Goal: Obtain resource: Download file/media

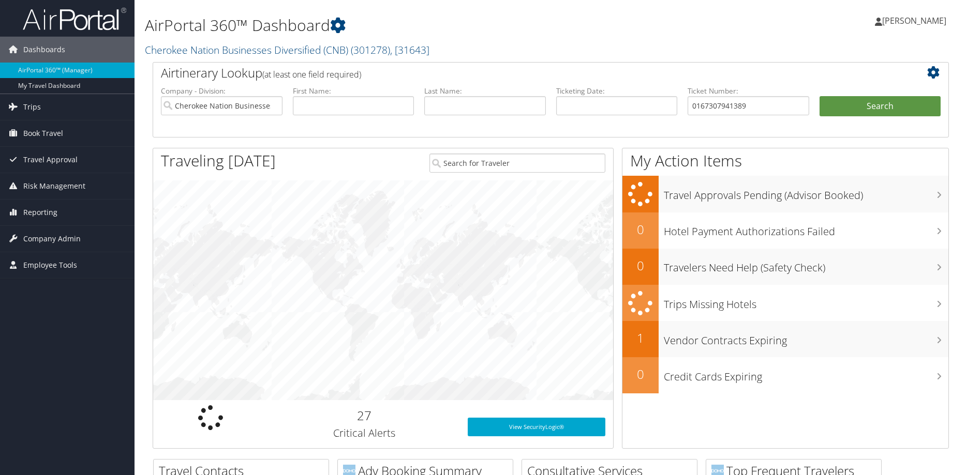
type input "0167307941389"
click at [866, 94] on ul "Company - Division: Cherokee Nation Businesses Diversified (CNB) First Name: La…" at bounding box center [551, 112] width 790 height 52
click at [870, 106] on button "Search" at bounding box center [880, 106] width 122 height 21
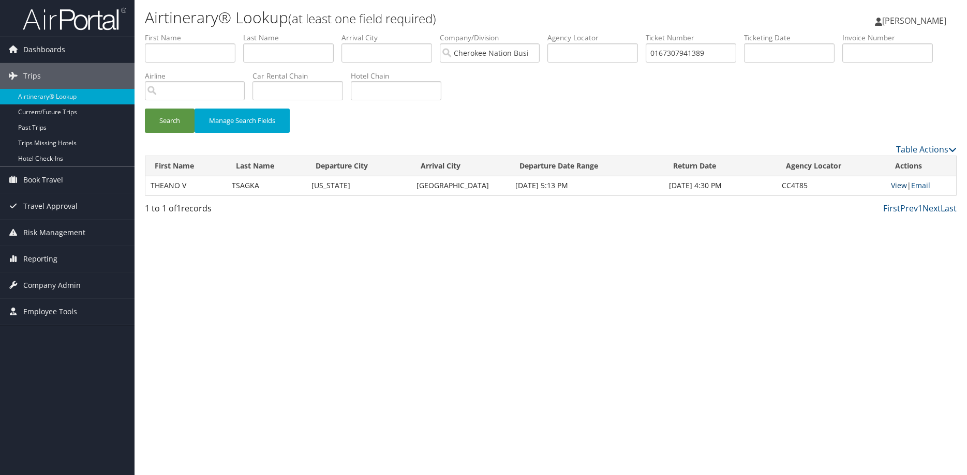
click at [896, 184] on link "View" at bounding box center [899, 185] width 16 height 10
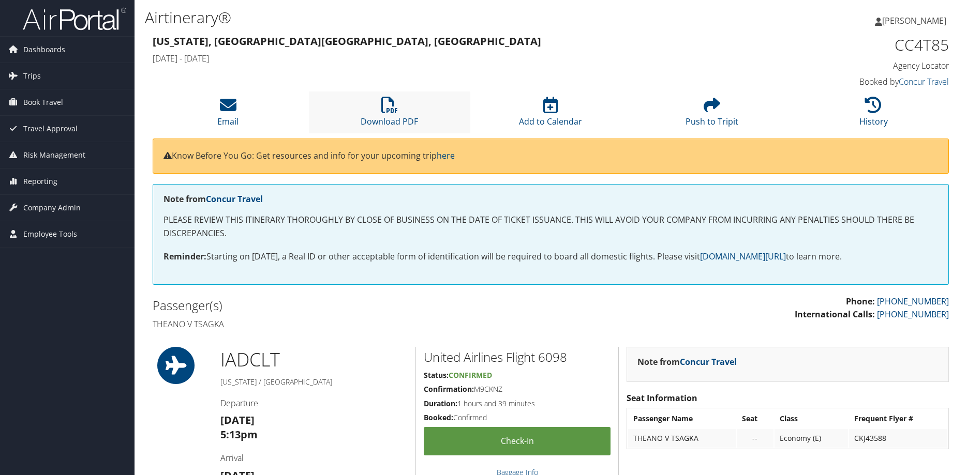
click at [400, 111] on li "Download PDF" at bounding box center [389, 113] width 161 height 42
